Goal: Task Accomplishment & Management: Manage account settings

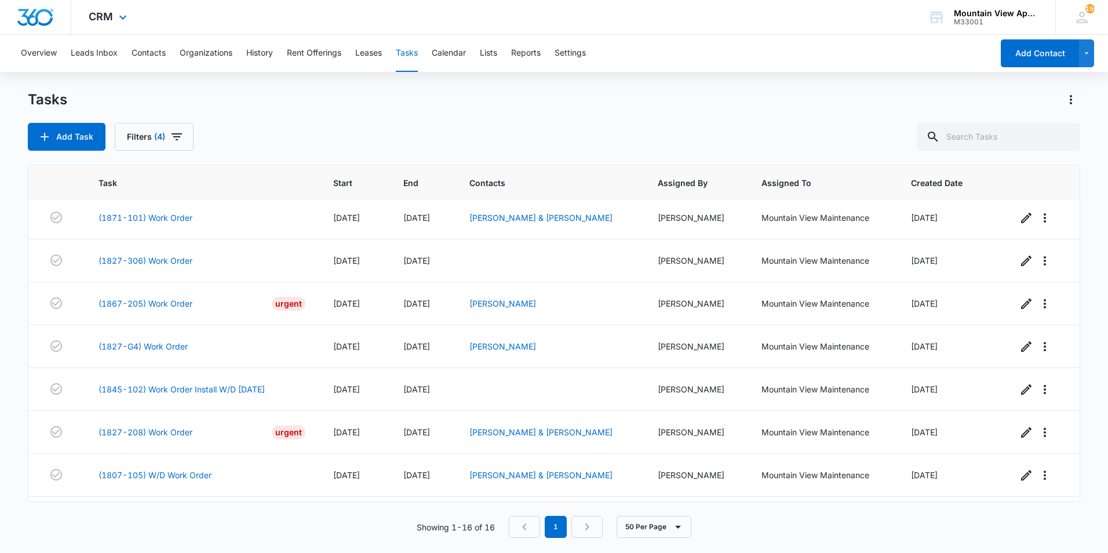
scroll to position [154, 0]
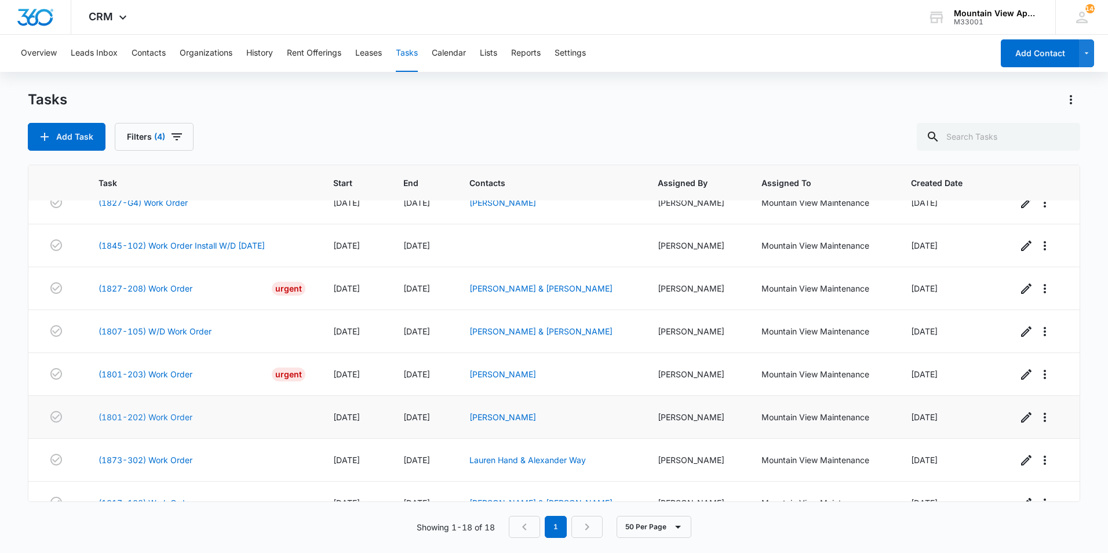
scroll to position [471, 0]
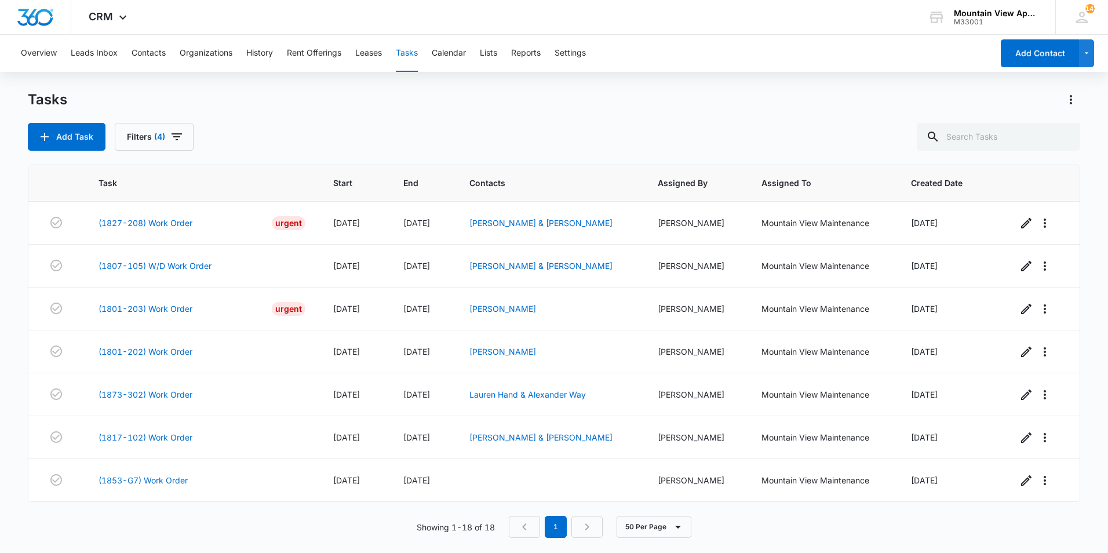
click at [14, 425] on main "Tasks Add Task Filters (4) Task Start End Contacts Assigned By Assigned To Crea…" at bounding box center [554, 320] width 1108 height 461
click at [15, 424] on main "Tasks Add Task Filters (4) Task Start End Contacts Assigned By Assigned To Crea…" at bounding box center [554, 320] width 1108 height 461
click at [156, 435] on link "(1817-102) Work Order" at bounding box center [145, 437] width 94 height 12
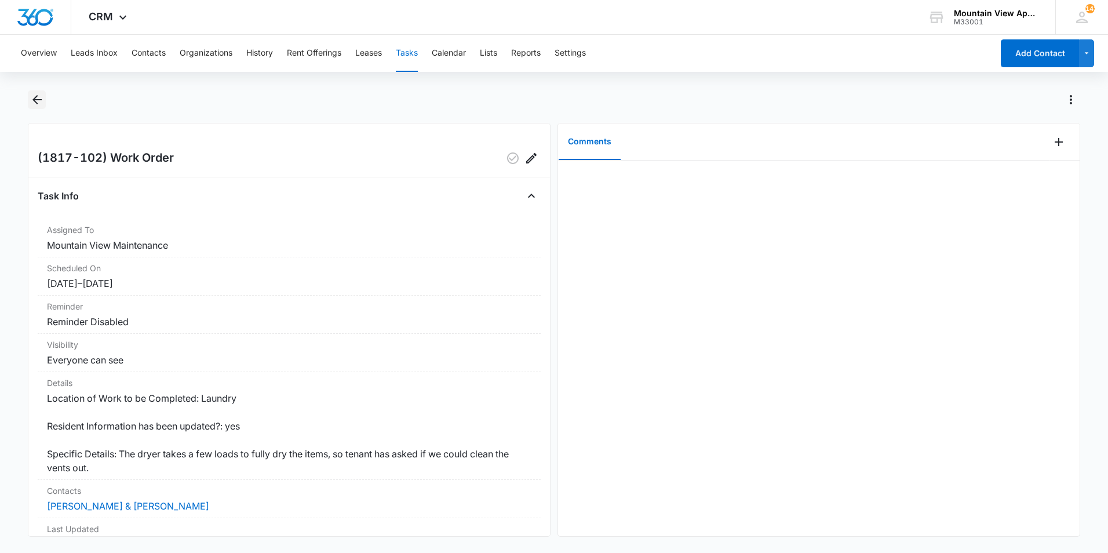
click at [35, 101] on icon "Back" at bounding box center [37, 100] width 14 height 14
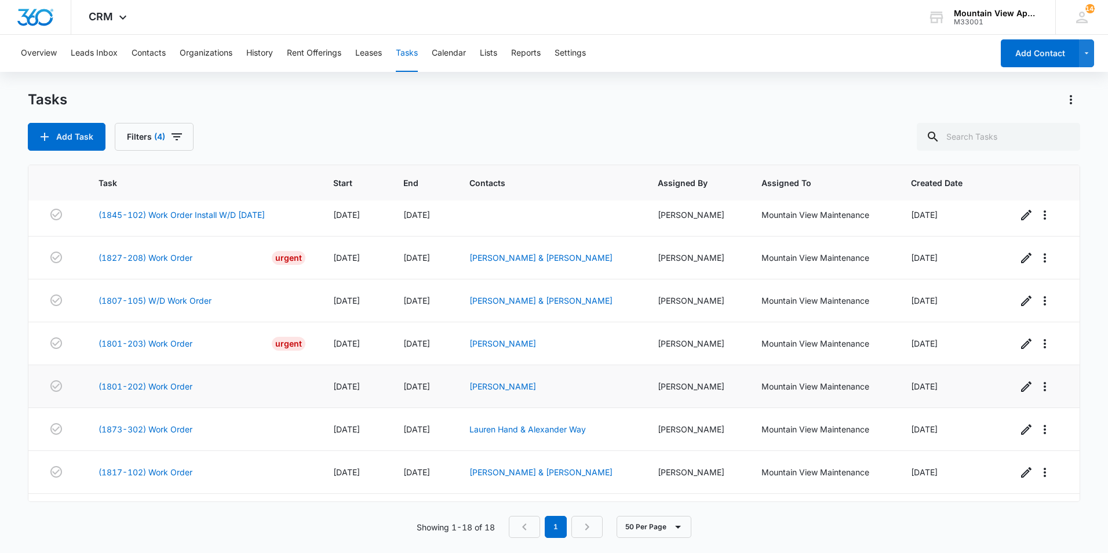
scroll to position [471, 0]
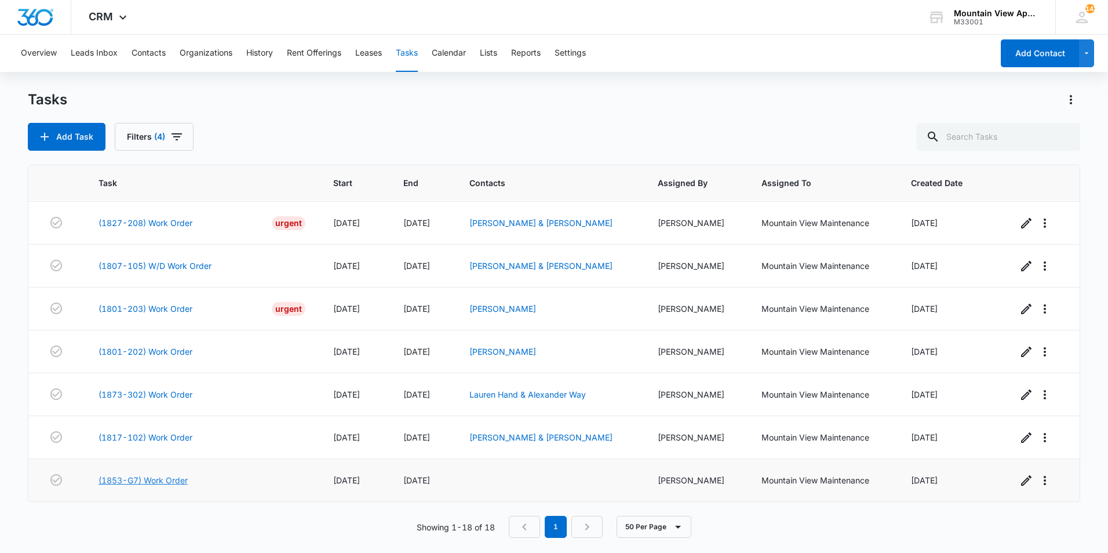
click at [153, 481] on link "(1853-G7) Work Order" at bounding box center [142, 480] width 89 height 12
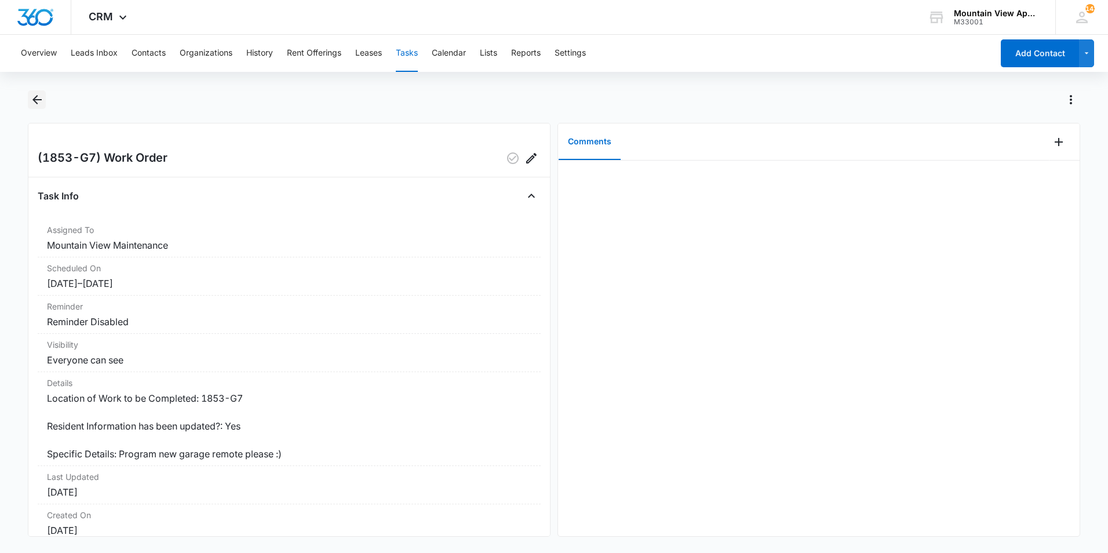
click at [33, 101] on icon "Back" at bounding box center [37, 100] width 14 height 14
